Goal: Transaction & Acquisition: Purchase product/service

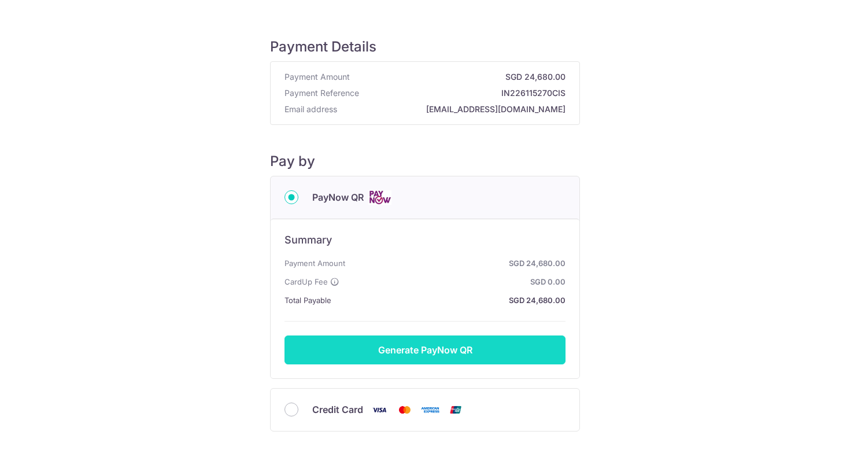
click at [491, 350] on button "Generate PayNow QR" at bounding box center [424, 349] width 281 height 29
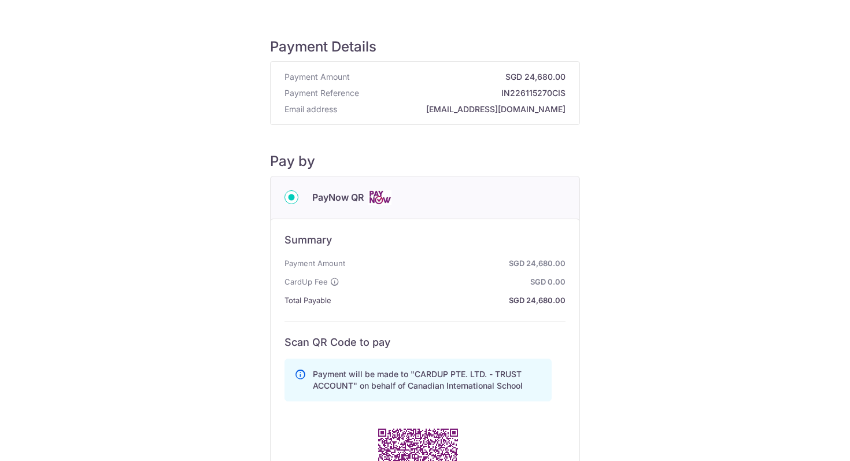
click at [414, 94] on strong "IN226115270CIS" at bounding box center [465, 93] width 202 height 12
click at [532, 86] on div "Payment Amount SGD 24,680.00 Payment Reference IN226115270CIS Email address 639…" at bounding box center [425, 93] width 309 height 62
click at [516, 93] on strong "IN226115270CIS" at bounding box center [465, 93] width 202 height 12
copy strong "IN226115270CIS"
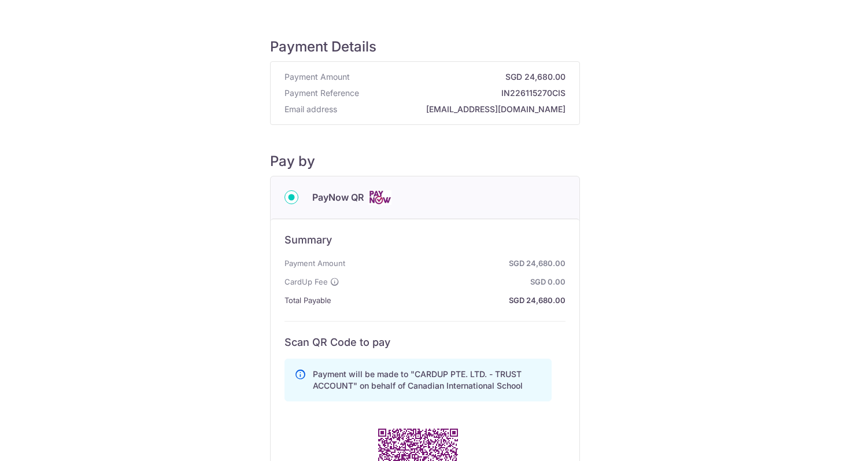
click at [480, 275] on strong "SGD 0.00" at bounding box center [454, 282] width 221 height 14
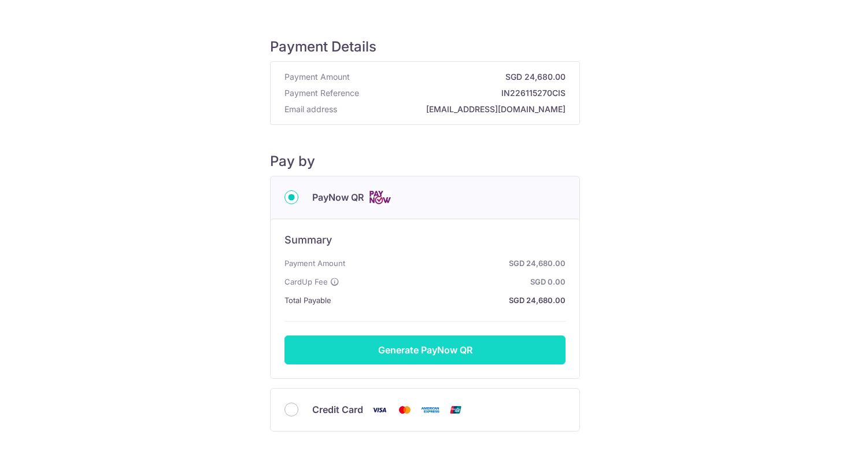
click at [464, 353] on button "Generate PayNow QR" at bounding box center [424, 349] width 281 height 29
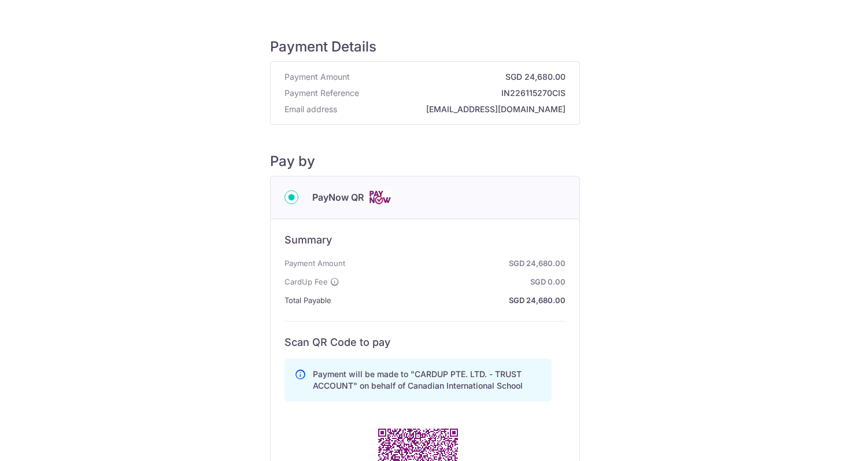
scroll to position [133, 0]
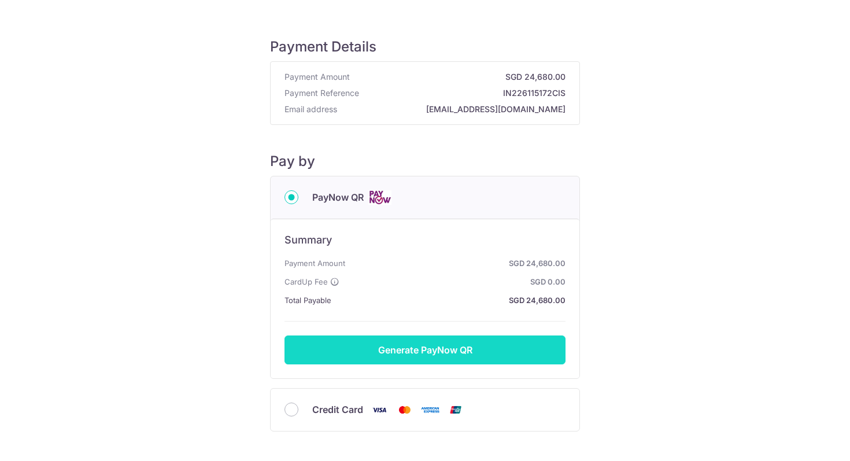
click at [437, 345] on button "Generate PayNow QR" at bounding box center [424, 349] width 281 height 29
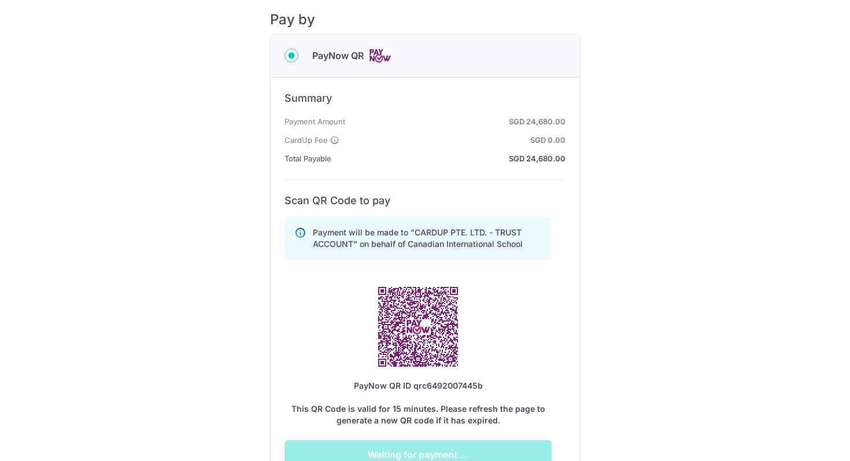
scroll to position [204, 0]
